Goal: Task Accomplishment & Management: Complete application form

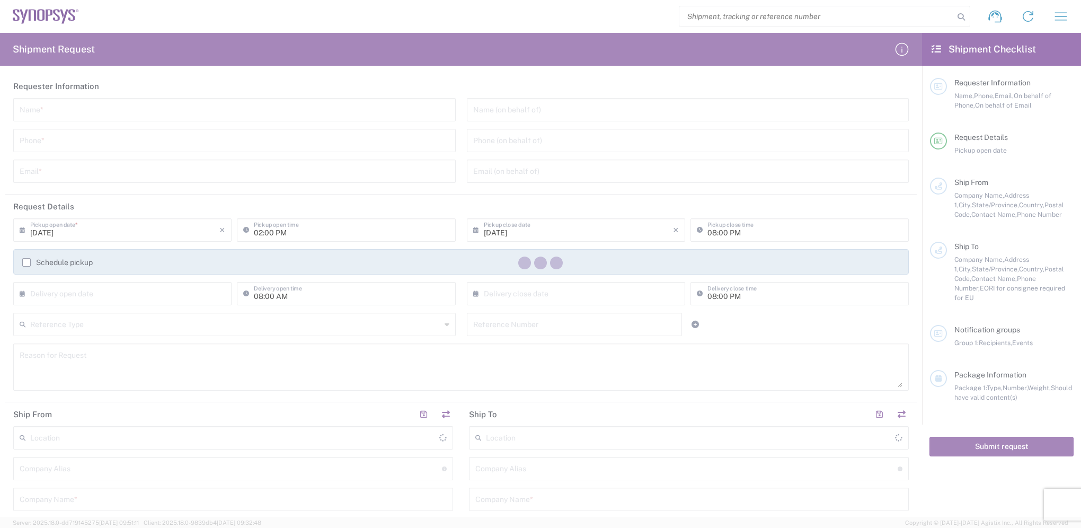
type input "[GEOGRAPHIC_DATA]"
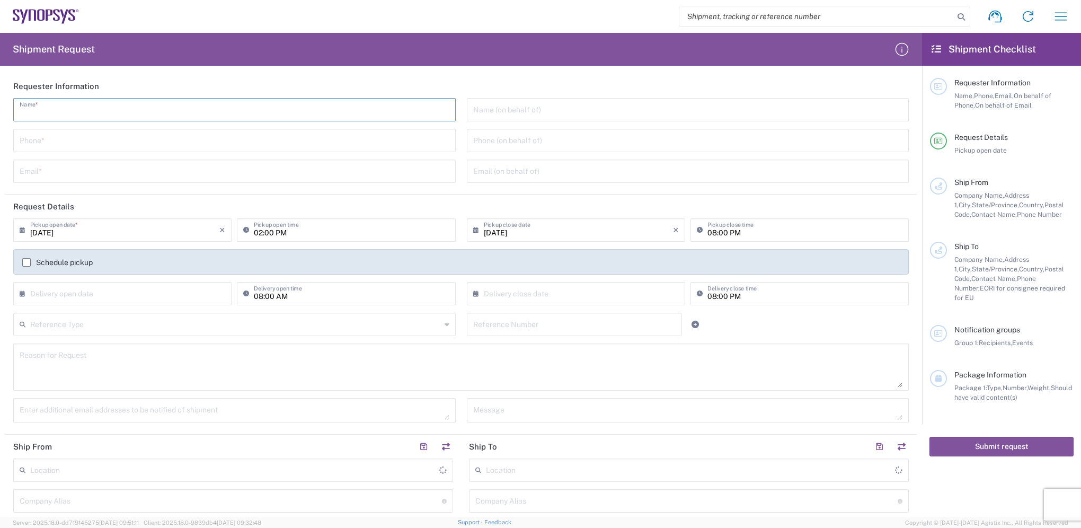
click at [52, 109] on input "text" at bounding box center [235, 109] width 430 height 19
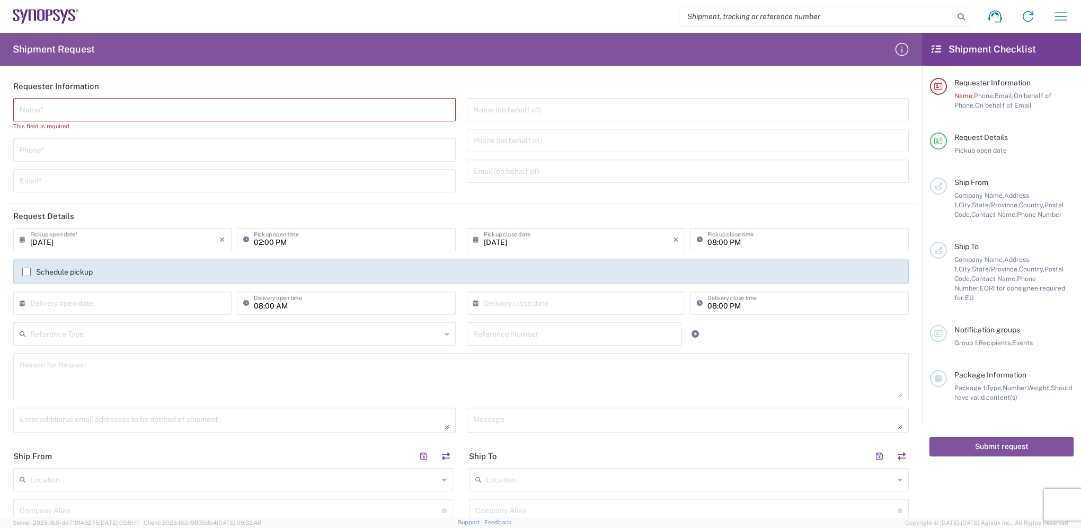
click at [435, 261] on div "Schedule pickup" at bounding box center [461, 271] width 896 height 25
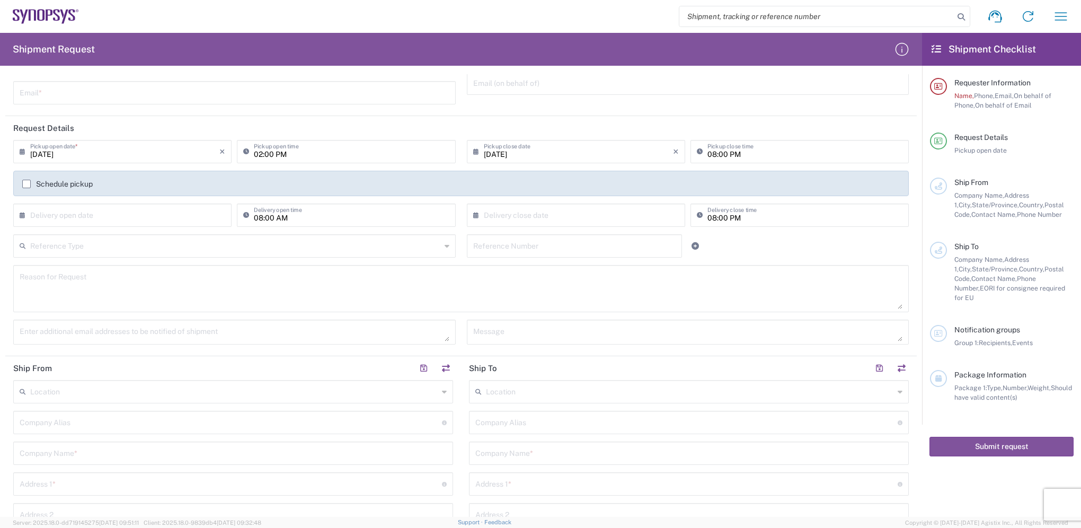
scroll to position [106, 0]
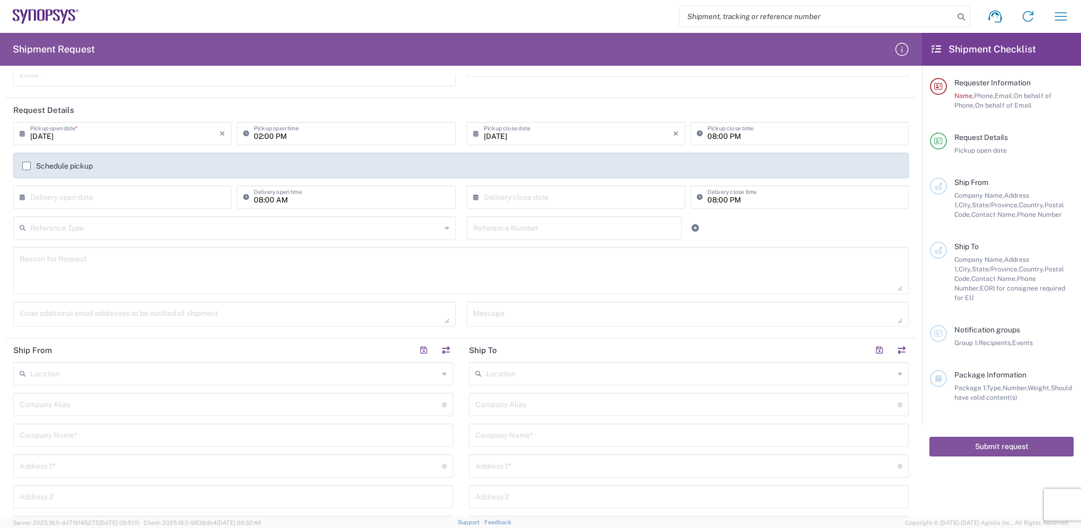
click at [115, 230] on input "text" at bounding box center [235, 227] width 411 height 19
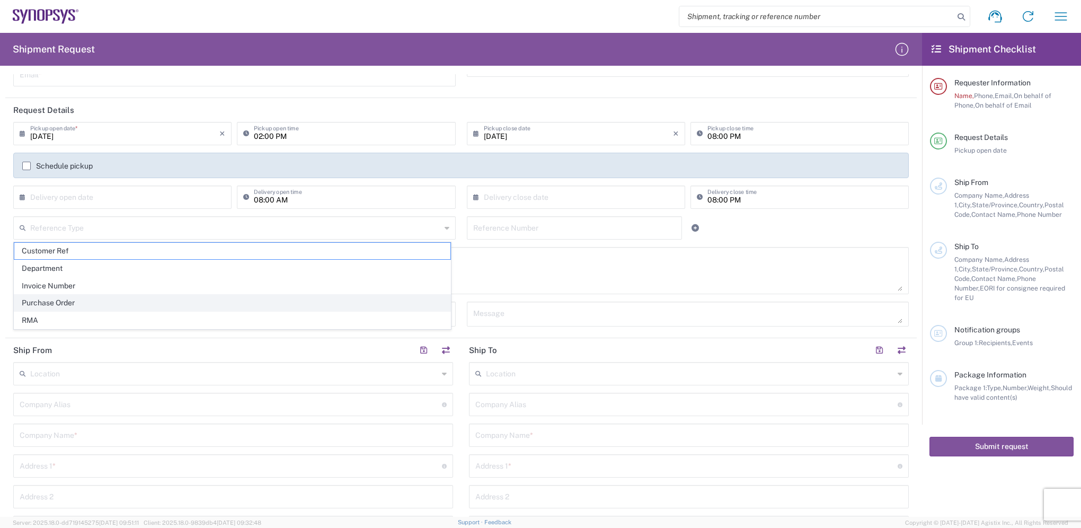
click at [129, 302] on span "Purchase Order" at bounding box center [232, 303] width 436 height 16
type input "Purchase Order"
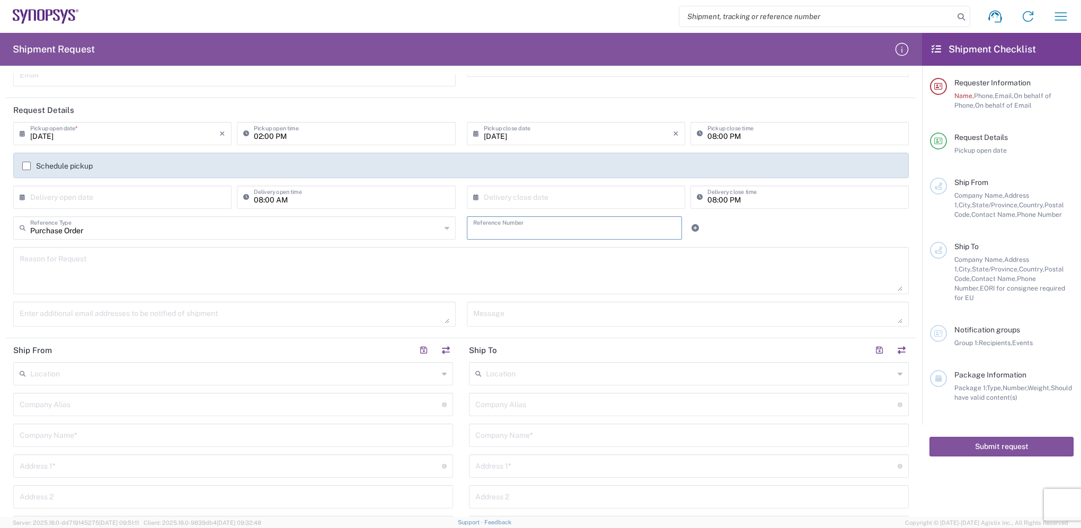
click at [565, 228] on input "text" at bounding box center [574, 227] width 203 height 19
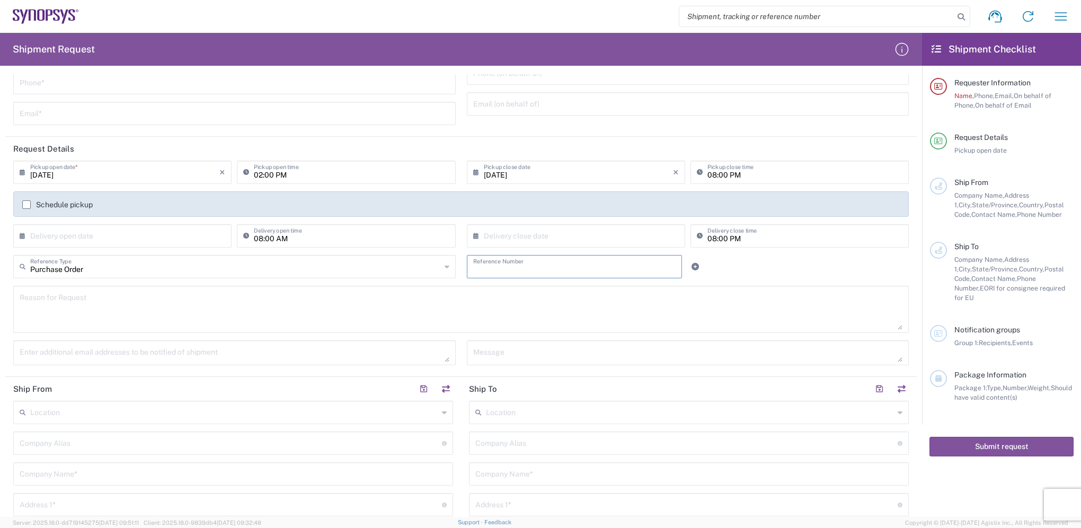
scroll to position [0, 0]
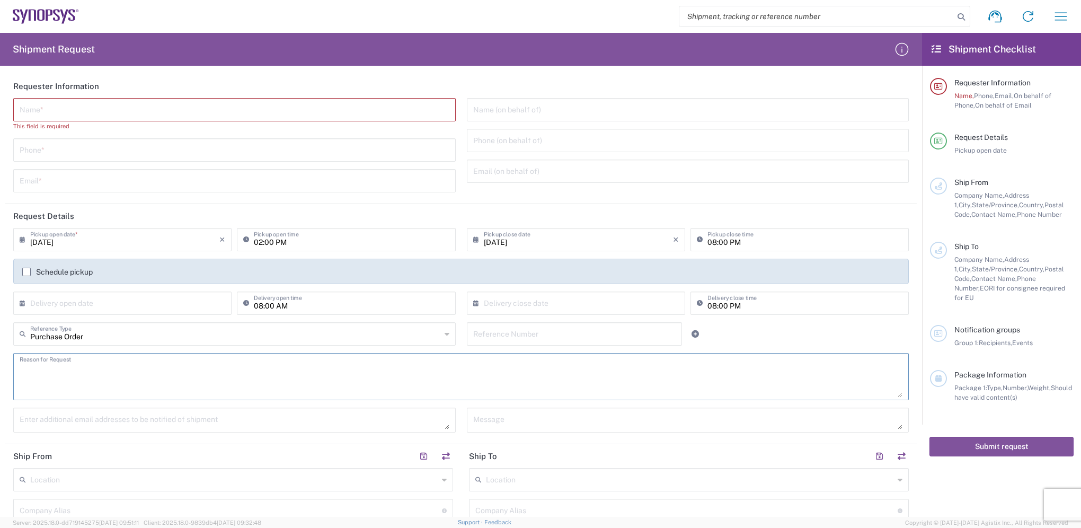
click at [106, 379] on textarea at bounding box center [461, 376] width 883 height 41
